Goal: Task Accomplishment & Management: Manage account settings

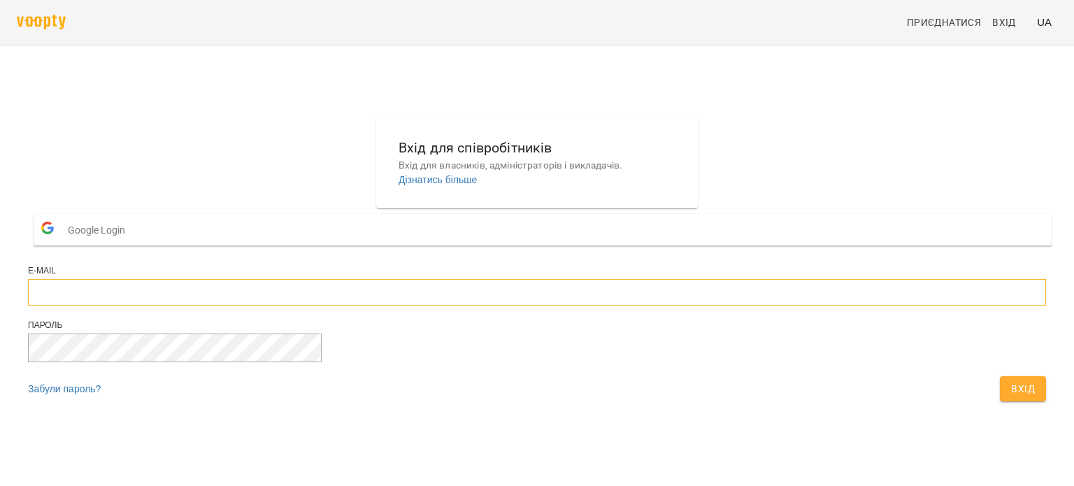
type input "**********"
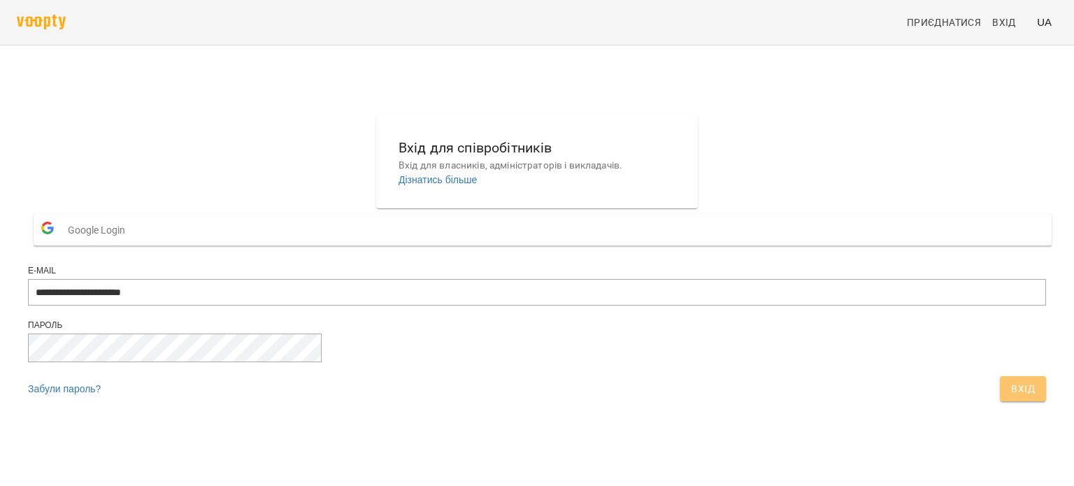
click at [1011, 397] on span "Вхід" at bounding box center [1023, 388] width 24 height 17
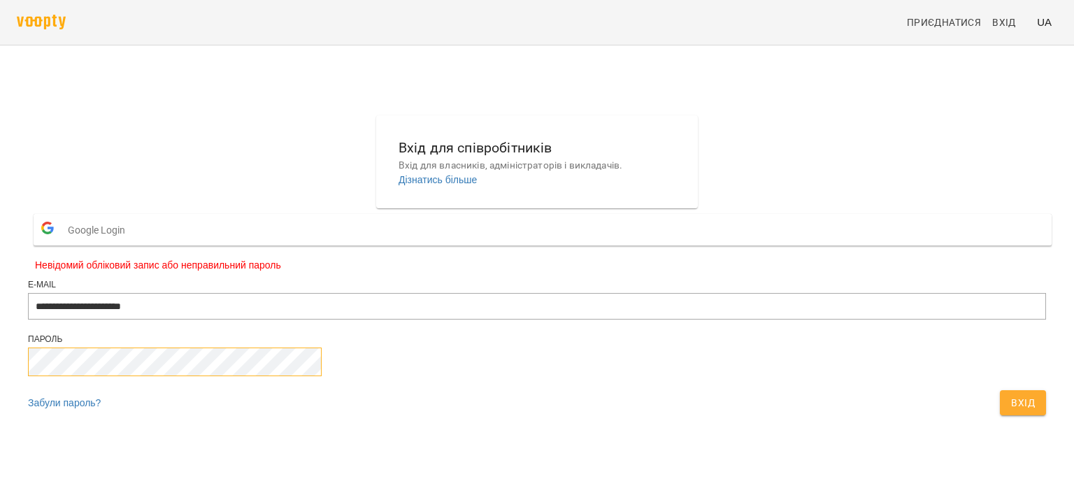
click at [1000, 390] on button "Вхід" at bounding box center [1023, 402] width 46 height 25
